Goal: Task Accomplishment & Management: Manage account settings

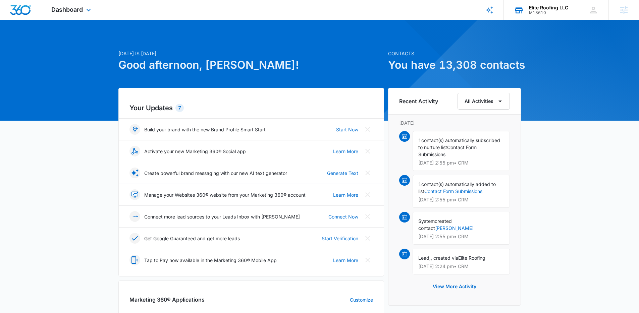
click at [547, 10] on div "M13610" at bounding box center [548, 12] width 39 height 5
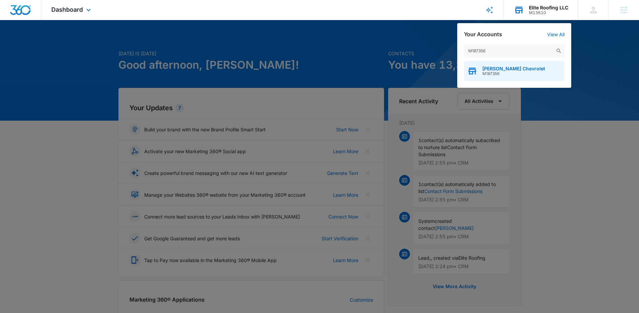
type input "M187356"
click at [512, 72] on span "M187356" at bounding box center [513, 73] width 63 height 5
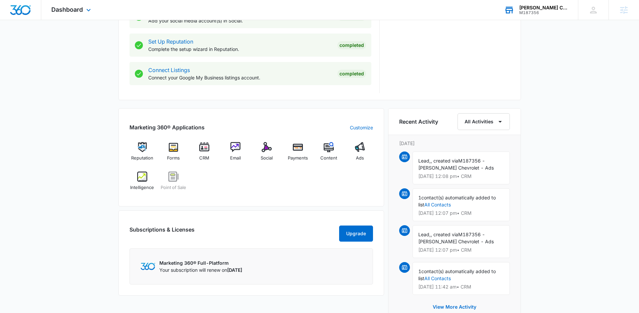
scroll to position [360, 0]
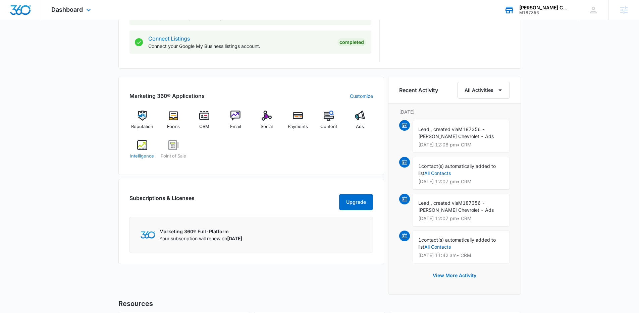
click at [140, 150] on img at bounding box center [142, 145] width 10 height 10
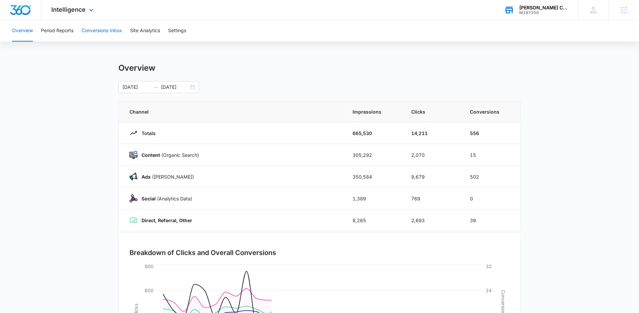
click at [104, 34] on button "Conversions Inbox" at bounding box center [102, 30] width 41 height 21
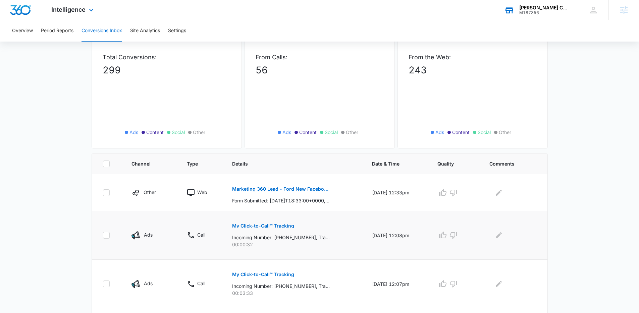
scroll to position [103, 0]
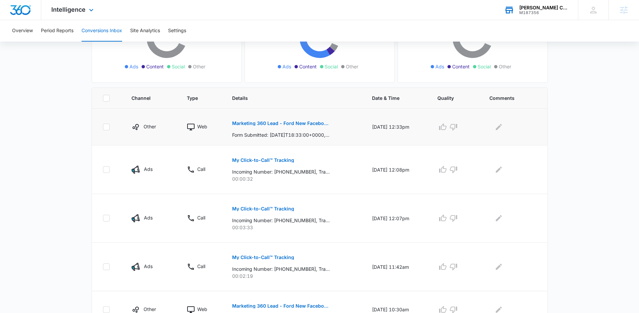
click at [294, 122] on p "Marketing 360 Lead - Ford New Facebook Lead" at bounding box center [281, 123] width 98 height 5
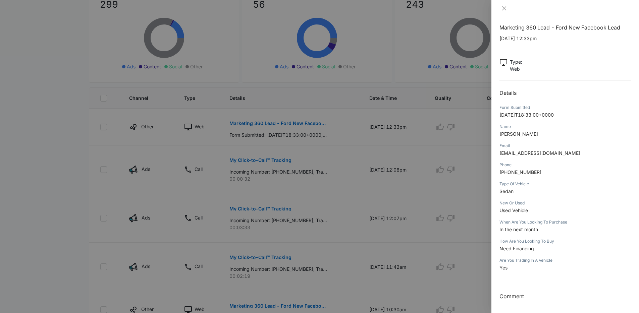
scroll to position [104, 0]
drag, startPoint x: 334, startPoint y: 154, endPoint x: 350, endPoint y: 166, distance: 19.7
click at [334, 154] on div at bounding box center [319, 156] width 639 height 313
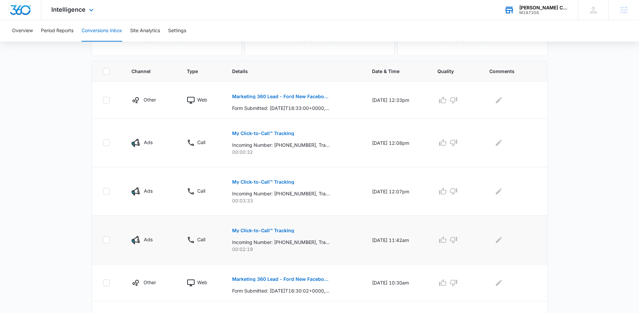
scroll to position [164, 0]
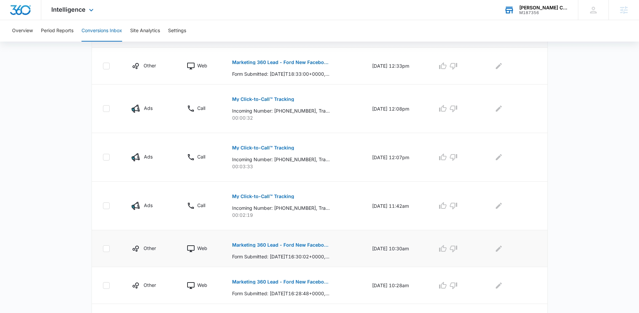
click at [300, 244] on p "Marketing 360 Lead - Ford New Facebook Lead" at bounding box center [281, 245] width 98 height 5
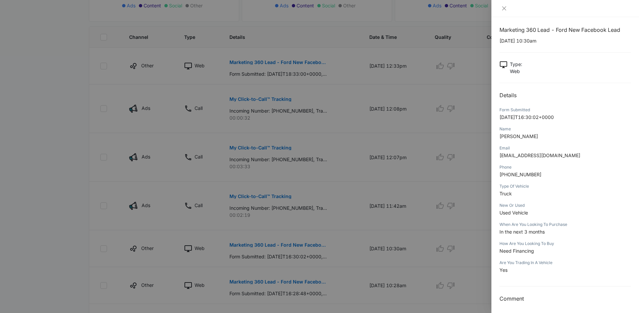
scroll to position [5, 0]
click at [444, 192] on div at bounding box center [319, 156] width 639 height 313
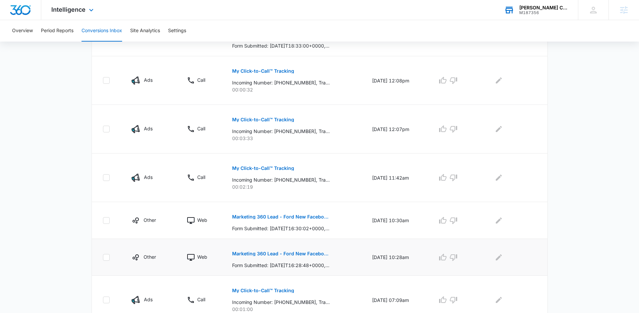
scroll to position [214, 0]
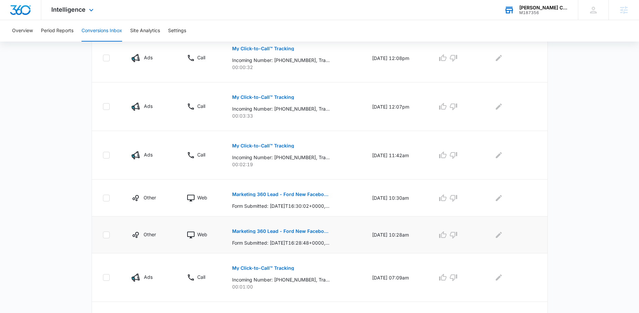
click at [292, 231] on p "Marketing 360 Lead - Ford New Facebook Lead" at bounding box center [281, 231] width 98 height 5
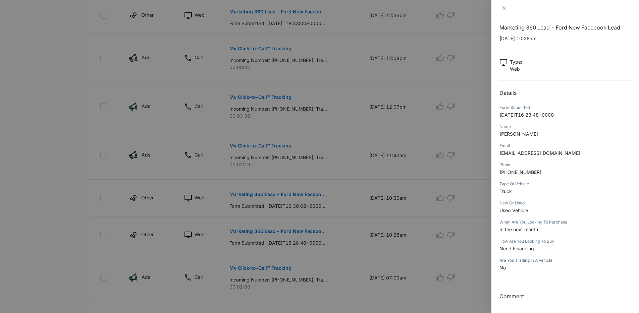
scroll to position [216, 0]
click at [387, 222] on div at bounding box center [319, 156] width 639 height 313
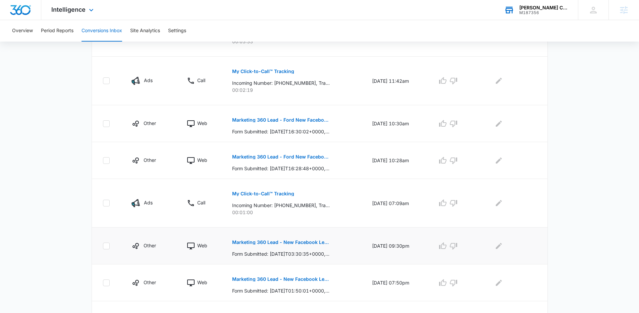
scroll to position [292, 0]
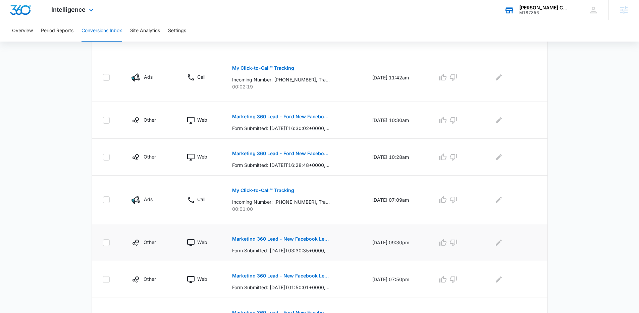
click at [288, 237] on p "Marketing 360 Lead - New Facebook Lead" at bounding box center [281, 239] width 98 height 5
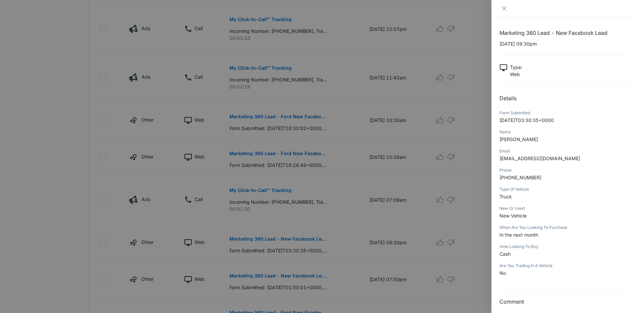
click at [357, 230] on div at bounding box center [319, 156] width 639 height 313
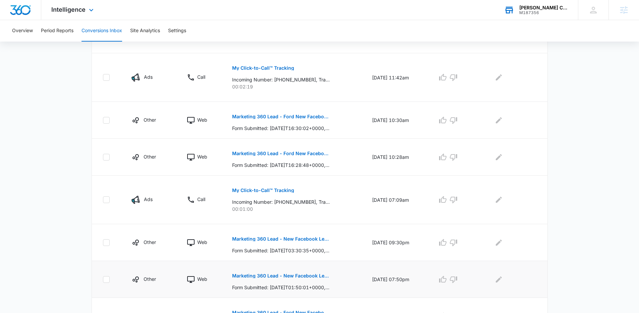
click at [301, 277] on p "Marketing 360 Lead - New Facebook Lead" at bounding box center [281, 276] width 98 height 5
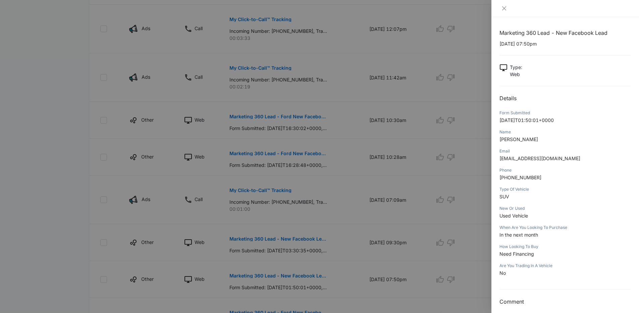
drag, startPoint x: 376, startPoint y: 203, endPoint x: 372, endPoint y: 207, distance: 5.7
click at [376, 204] on div at bounding box center [319, 156] width 639 height 313
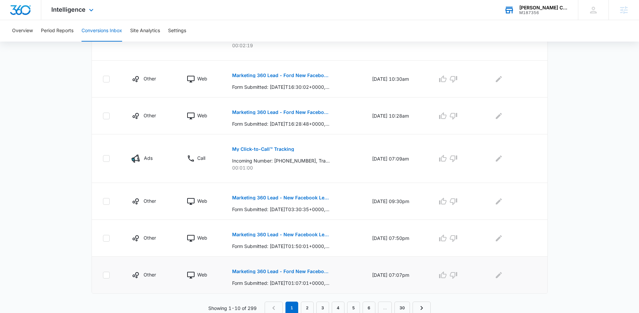
scroll to position [335, 0]
click at [308, 271] on p "Marketing 360 Lead - Ford New Facebook Lead" at bounding box center [281, 270] width 98 height 5
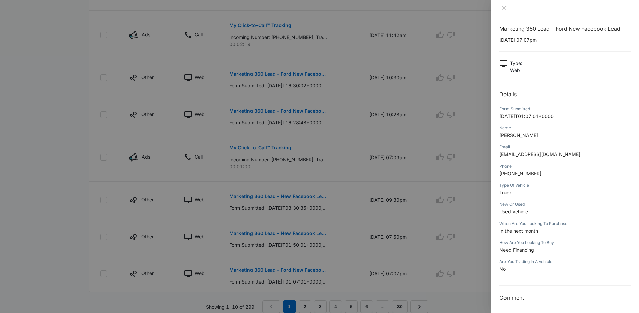
scroll to position [5, 0]
